Goal: Find specific page/section: Find specific page/section

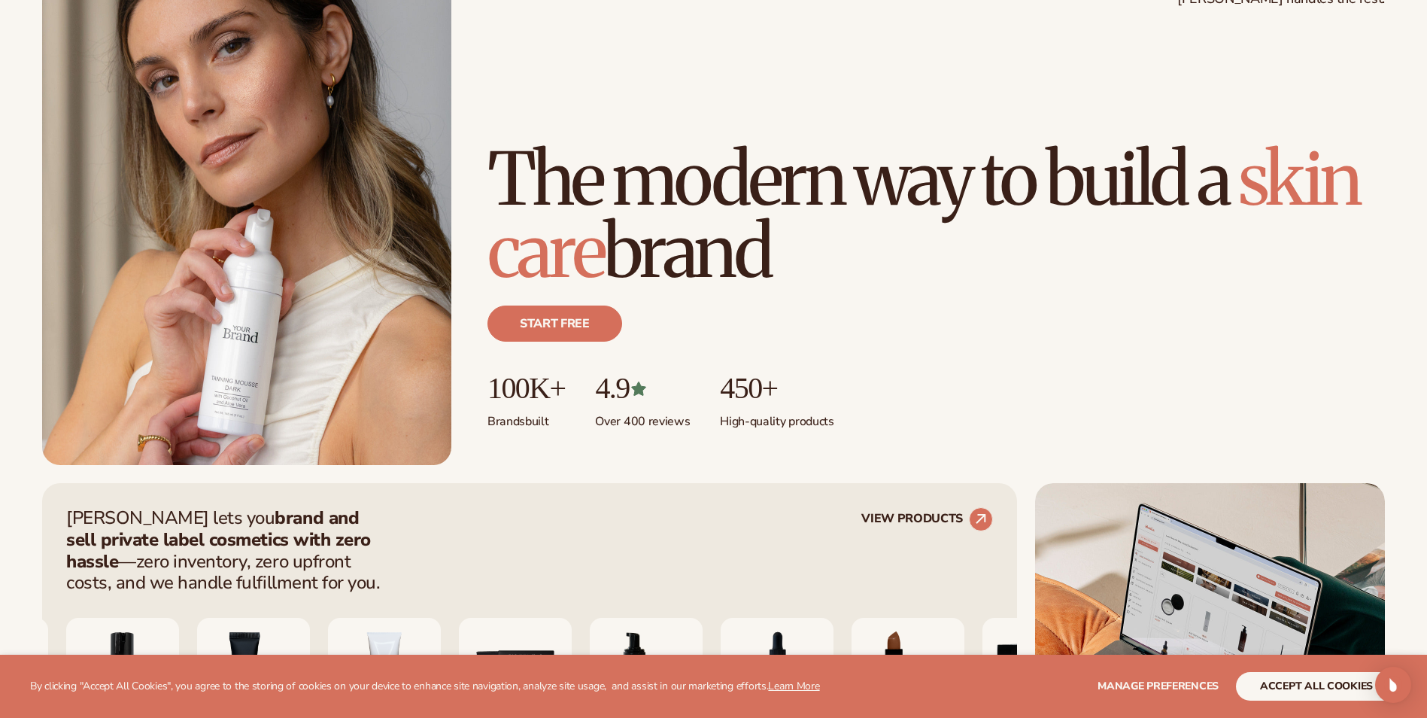
scroll to position [526, 0]
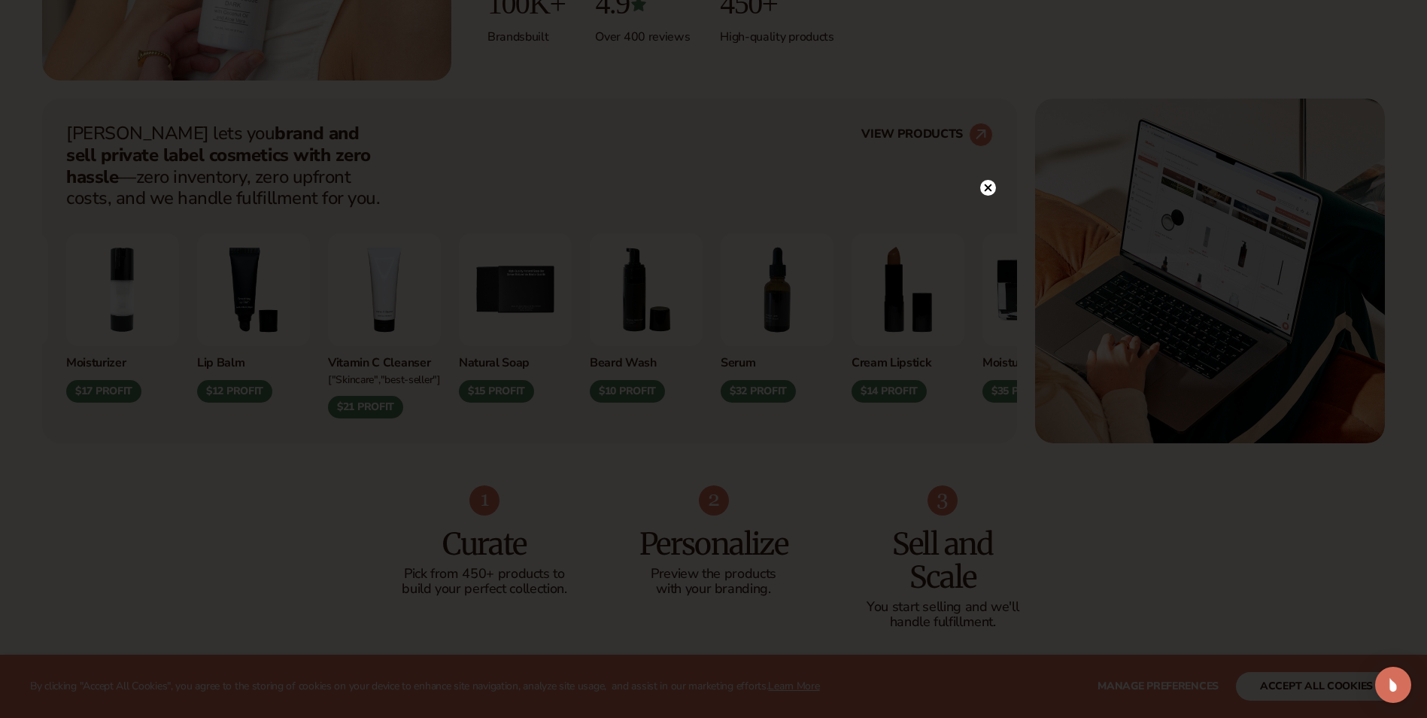
click at [984, 189] on circle at bounding box center [988, 188] width 16 height 16
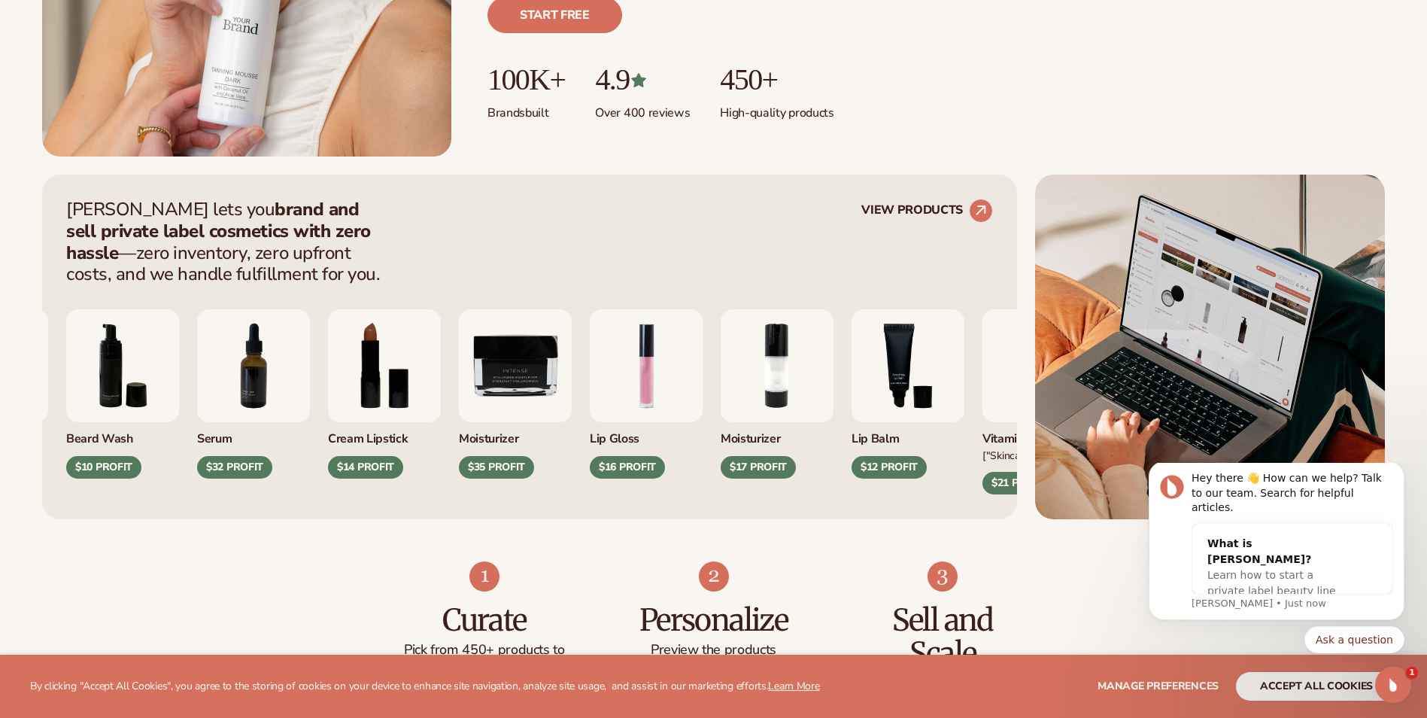
scroll to position [451, 0]
click at [976, 216] on circle at bounding box center [980, 209] width 33 height 33
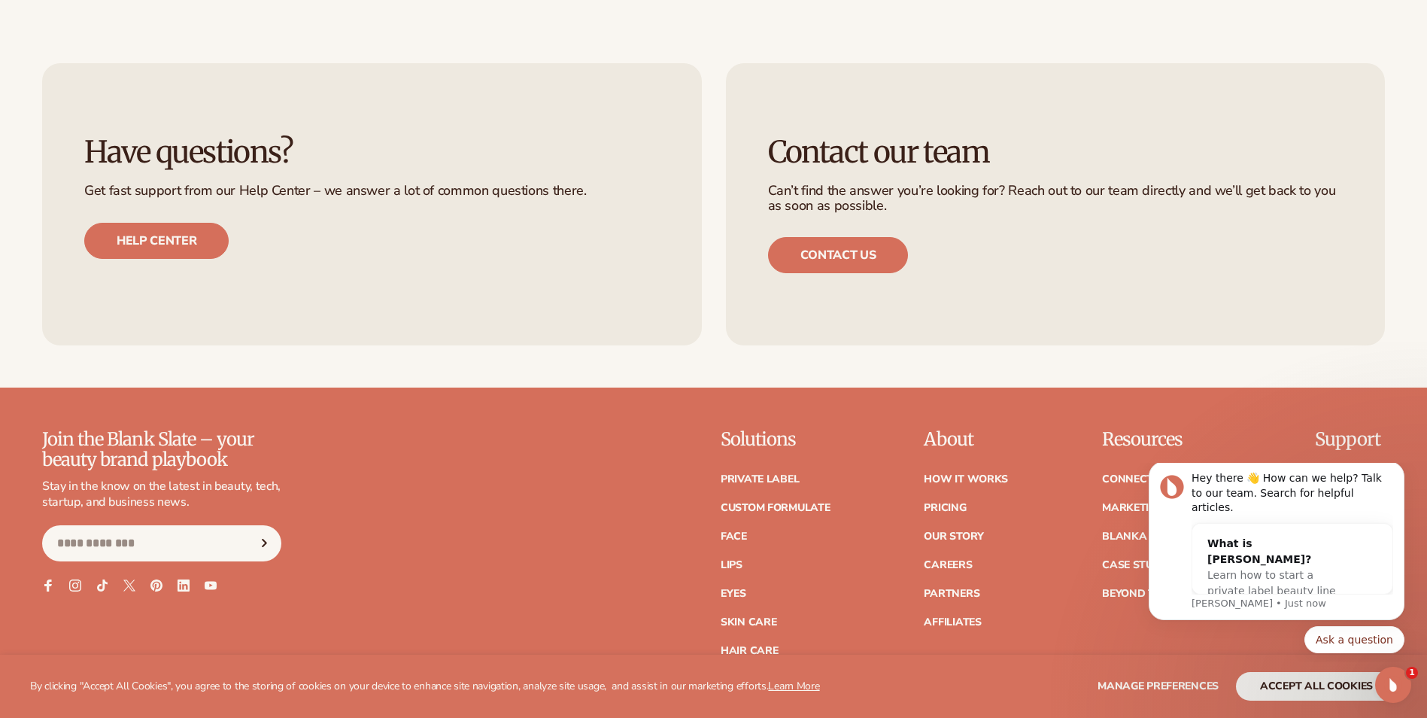
scroll to position [2708, 0]
